Goal: Information Seeking & Learning: Learn about a topic

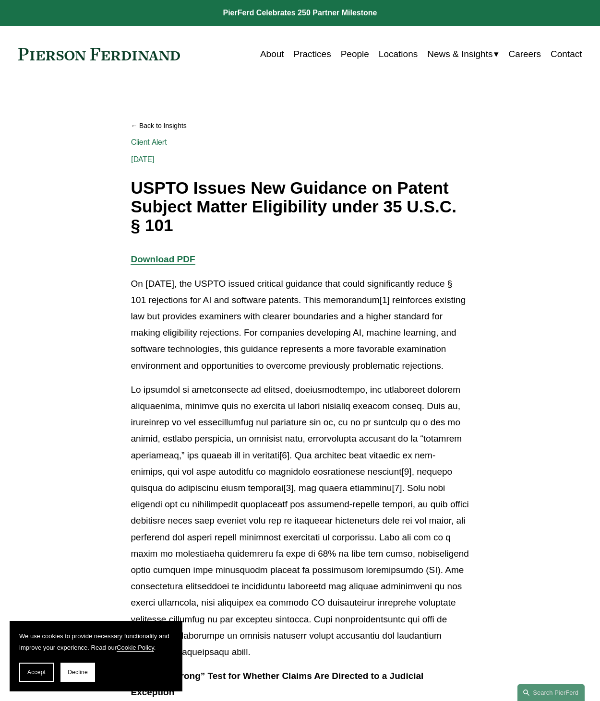
click at [419, 304] on p "On [DATE], the USPTO issued critical guidance that could significantly reduce §…" at bounding box center [300, 325] width 338 height 98
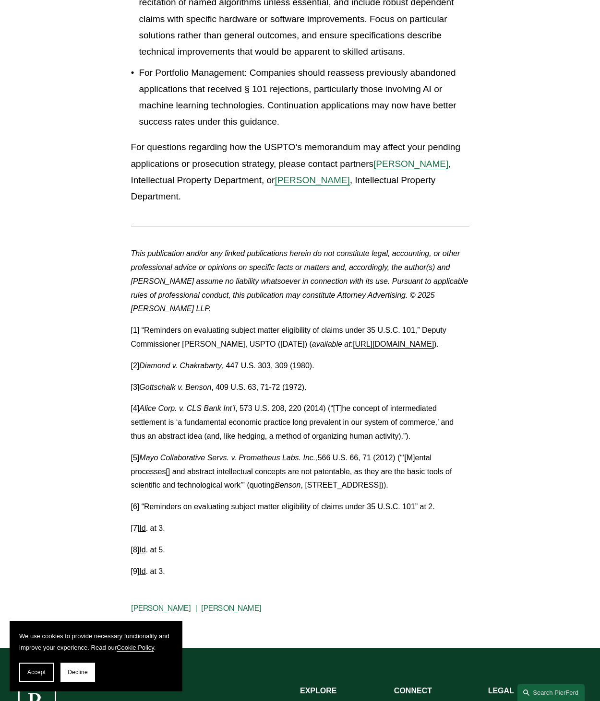
scroll to position [2239, 0]
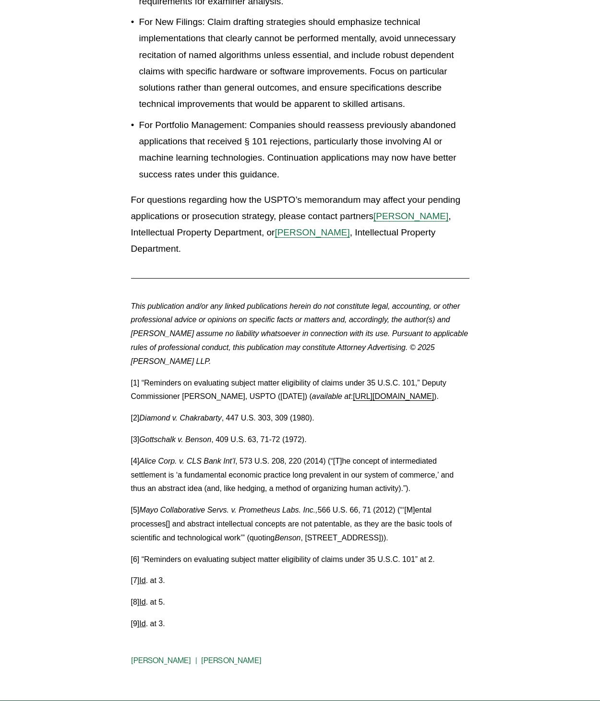
scroll to position [2239, 0]
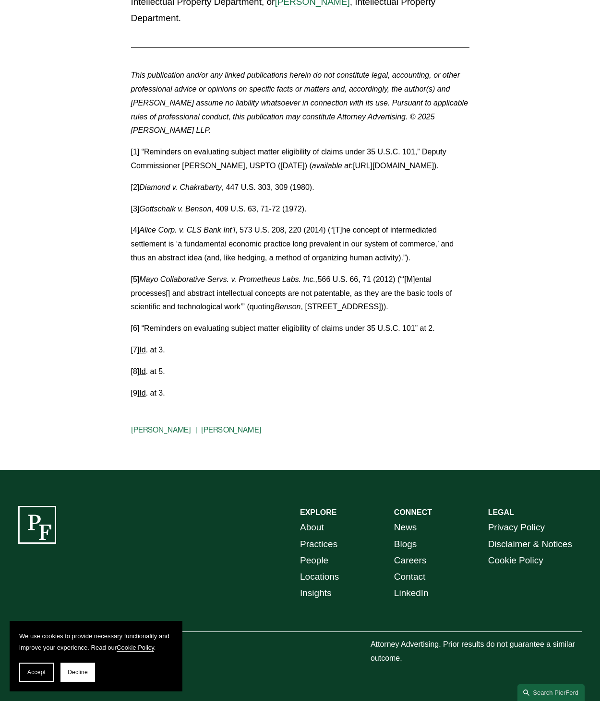
click at [353, 165] on link "[URL][DOMAIN_NAME]" at bounding box center [393, 166] width 81 height 8
click at [265, 171] on p "[1] “Reminders on evaluating subject matter eligibility of claims under 35 U.S.…" at bounding box center [300, 159] width 338 height 28
click at [353, 166] on link "[URL][DOMAIN_NAME]" at bounding box center [393, 166] width 81 height 8
